Goal: Use online tool/utility: Utilize a website feature to perform a specific function

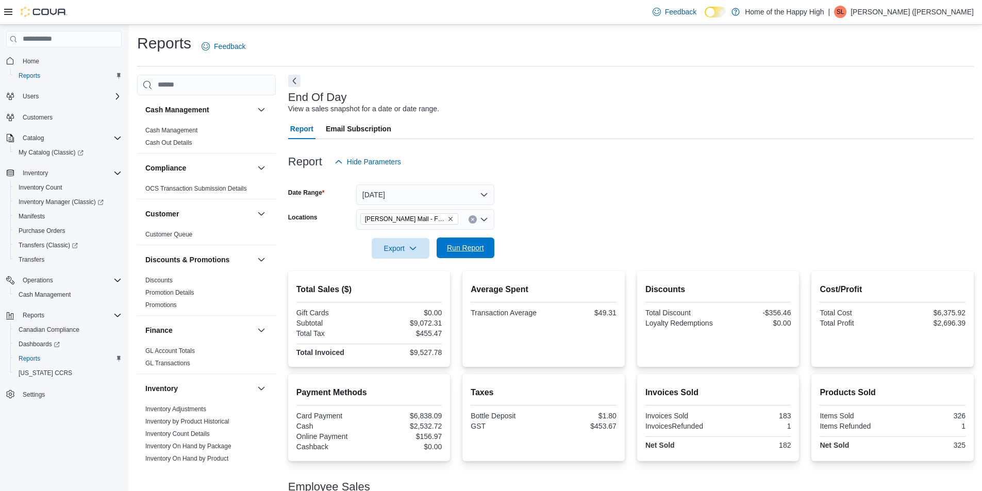
click at [478, 247] on span "Run Report" at bounding box center [465, 248] width 37 height 10
click at [462, 246] on span "Run Report" at bounding box center [465, 248] width 37 height 10
click at [411, 246] on icon "button" at bounding box center [413, 248] width 8 height 8
click at [413, 288] on span "Export to Pdf" at bounding box center [402, 289] width 46 height 8
